Goal: Check status: Check status

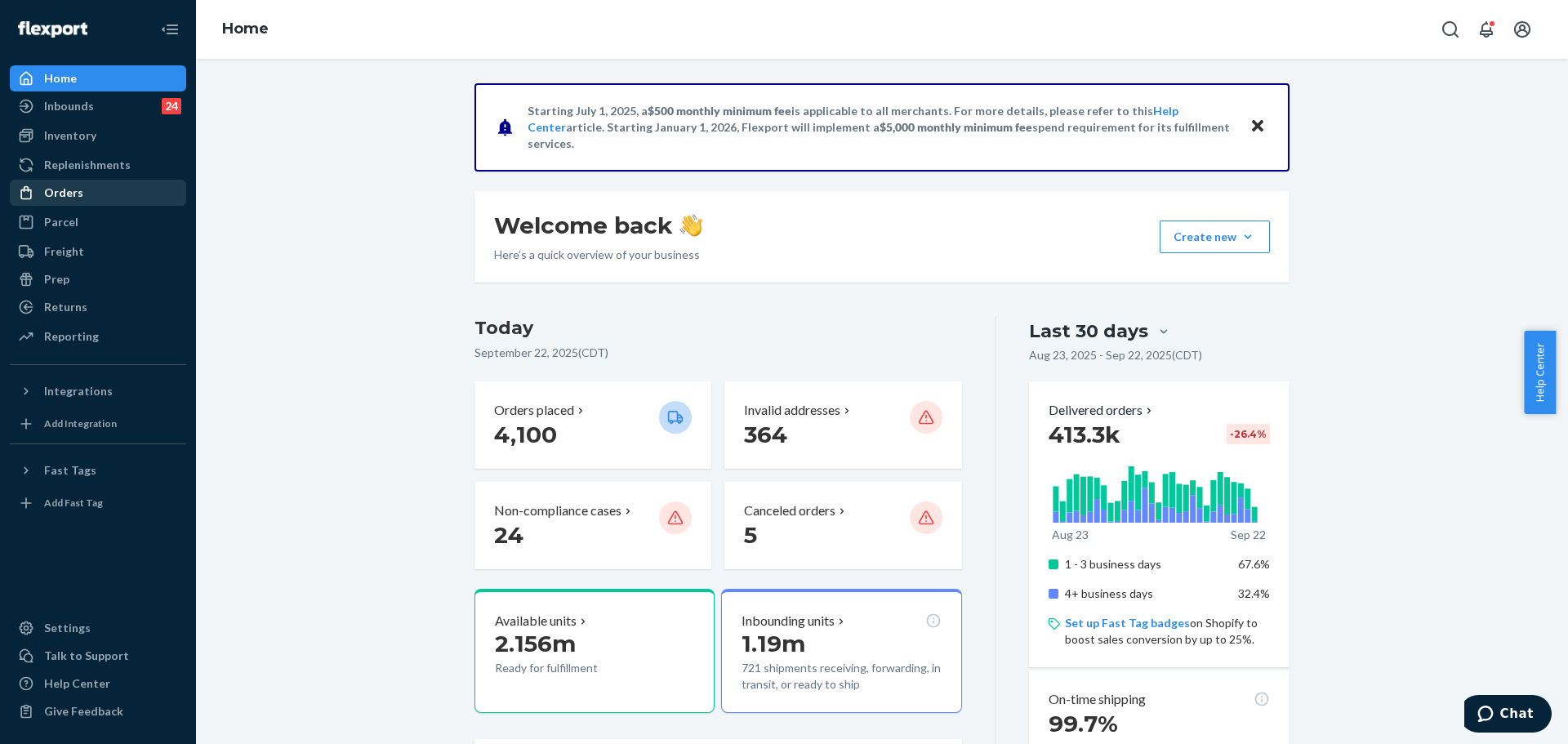
click at [82, 200] on div "Orders" at bounding box center [98, 192] width 173 height 22
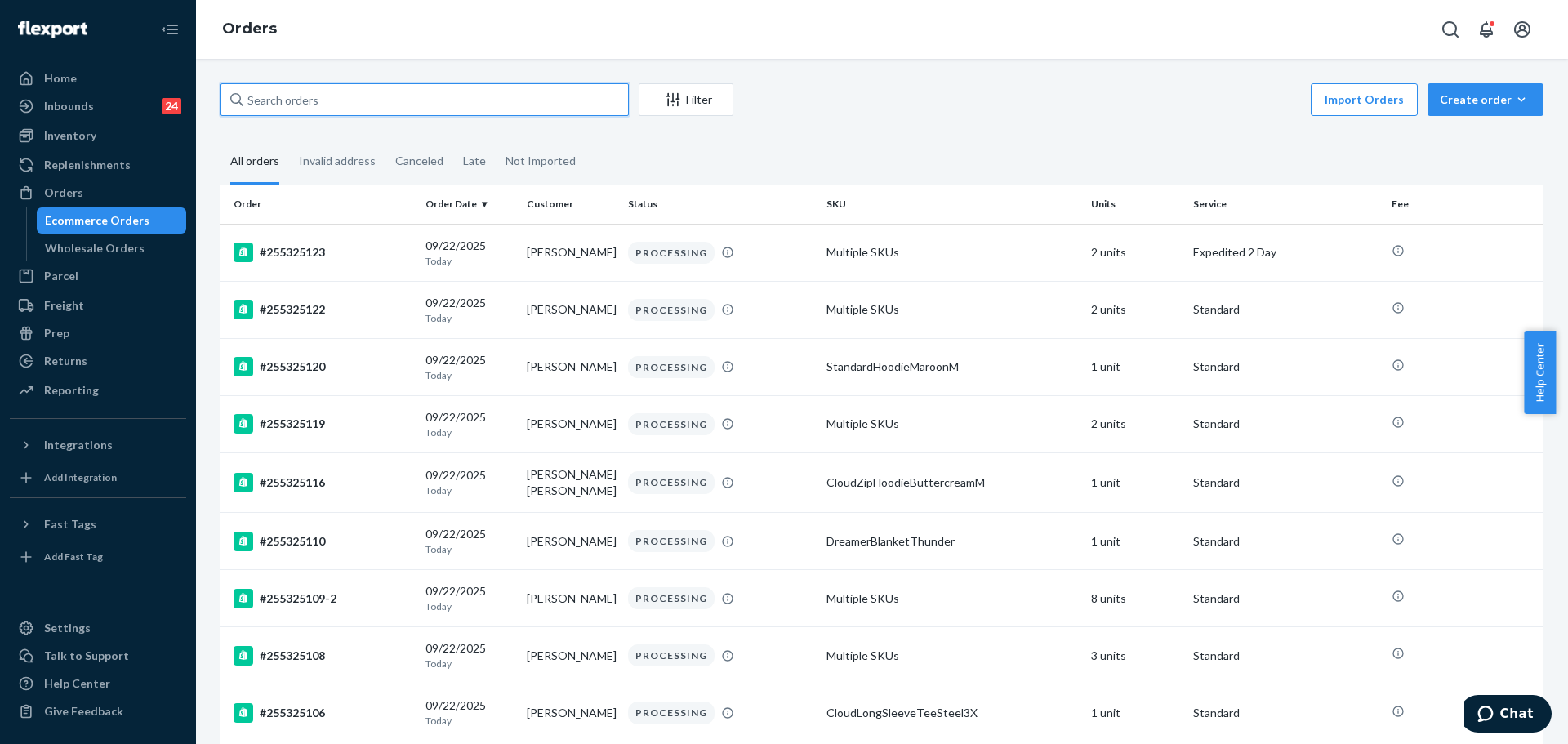
click at [440, 97] on input "text" at bounding box center [424, 100] width 408 height 33
paste input "255113798"
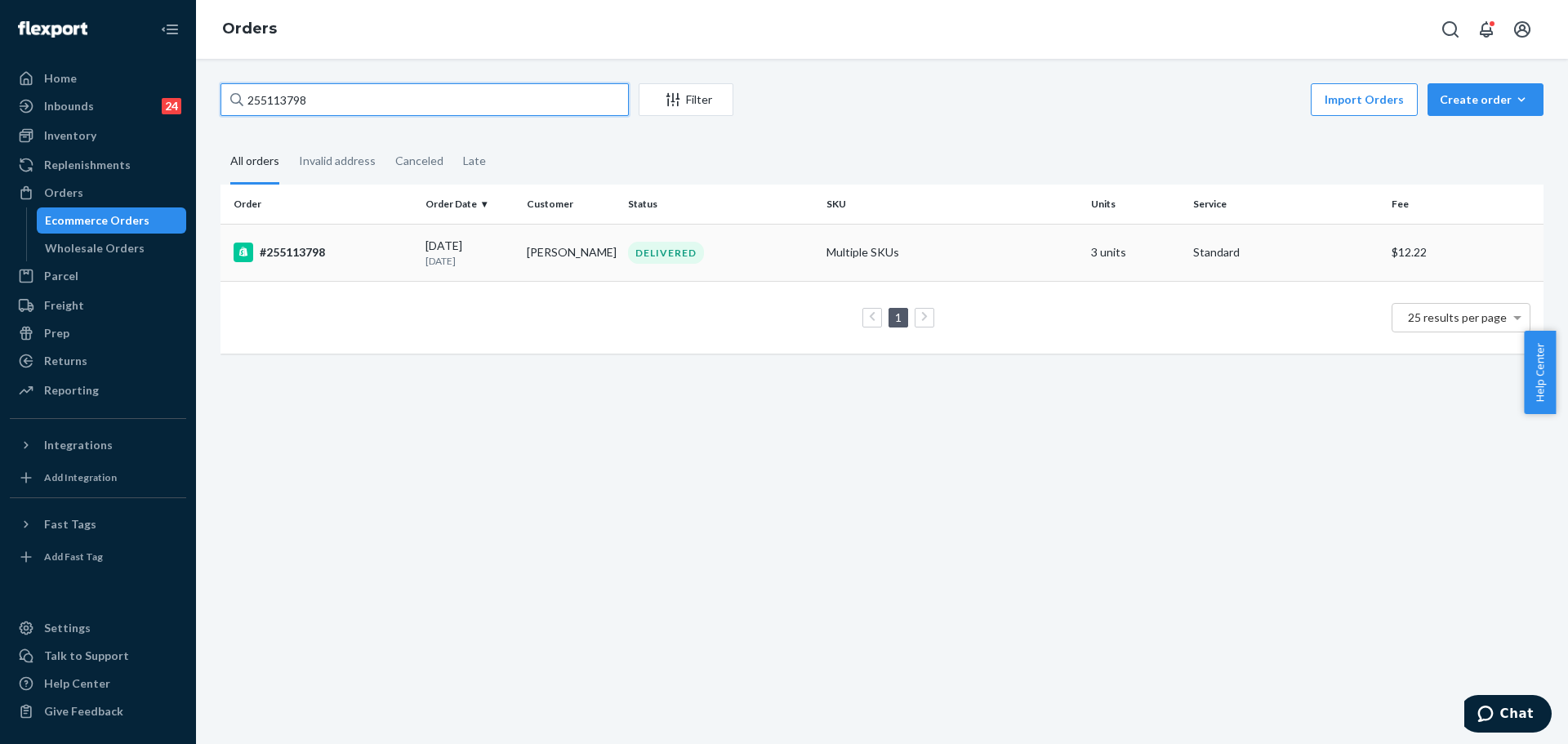
type input "255113798"
click at [319, 266] on td "#255113798" at bounding box center [319, 252] width 199 height 57
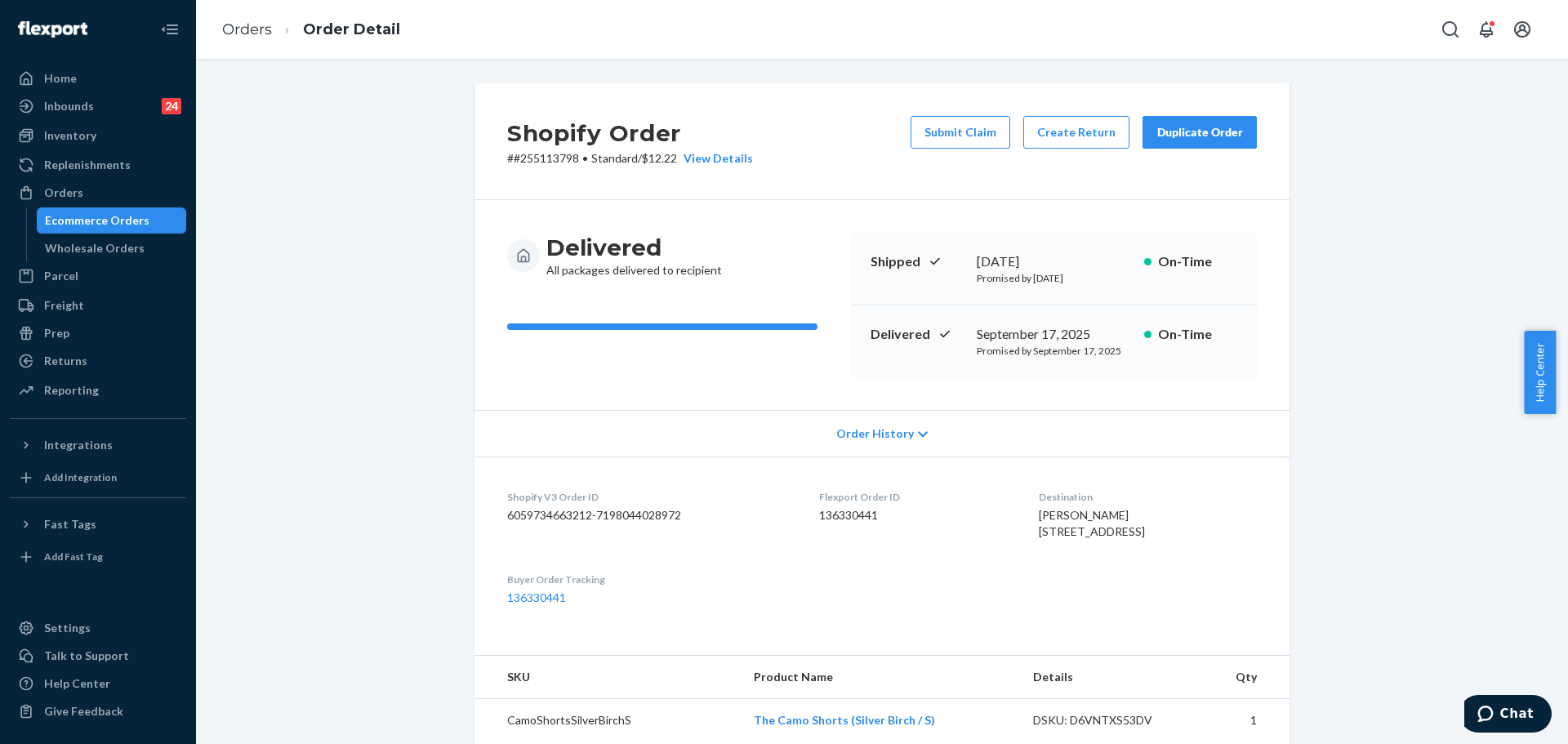
scroll to position [164, 0]
